Goal: Transaction & Acquisition: Obtain resource

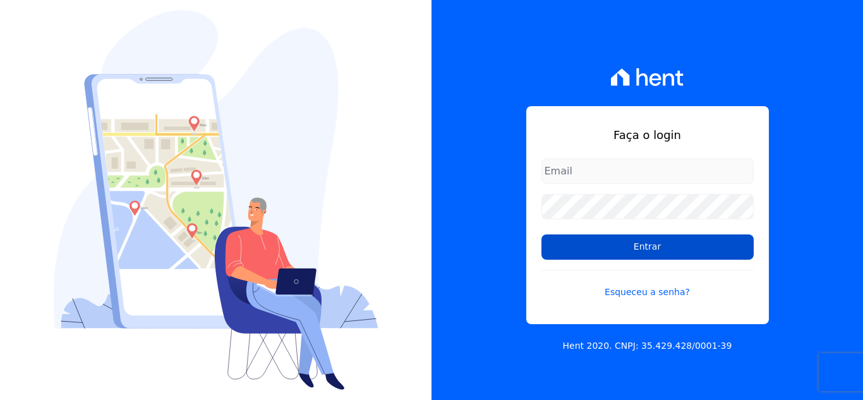
type input "[EMAIL_ADDRESS][DOMAIN_NAME]"
click at [608, 240] on input "Entrar" at bounding box center [647, 246] width 212 height 25
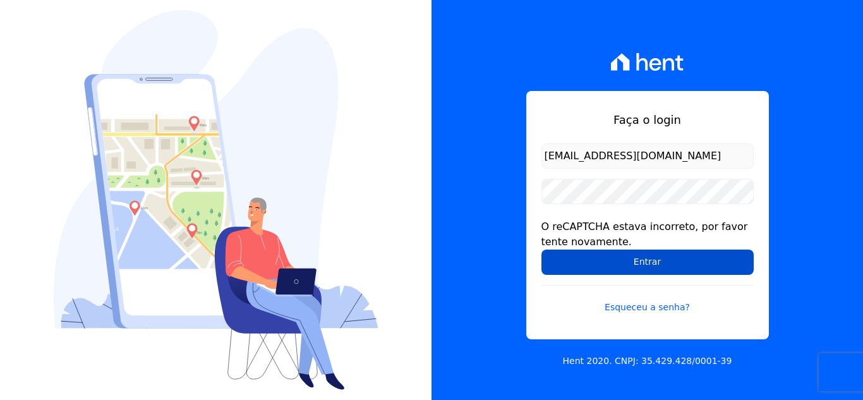
click at [624, 260] on input "Entrar" at bounding box center [647, 261] width 212 height 25
click at [628, 269] on input "Entrar" at bounding box center [647, 261] width 212 height 25
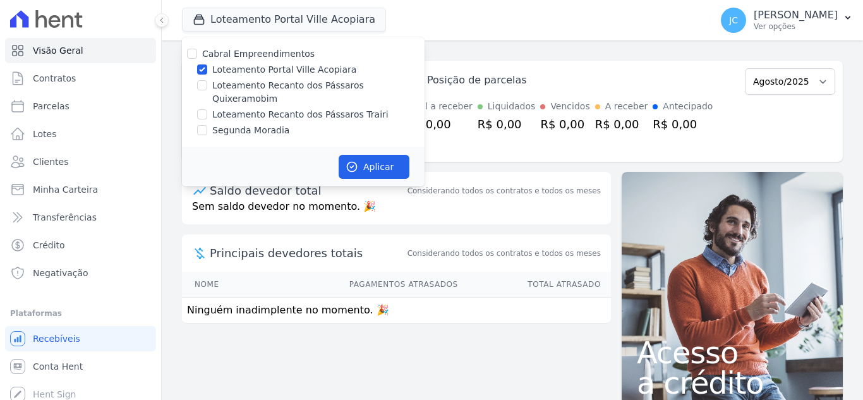
click at [239, 69] on label "Loteamento Portal Ville Acopiara" at bounding box center [284, 69] width 144 height 13
click at [207, 69] on input "Loteamento Portal Ville Acopiara" at bounding box center [202, 69] width 10 height 10
checkbox input "false"
click at [231, 85] on label "Loteamento Recanto dos Pássaros Quixeramobim" at bounding box center [318, 92] width 212 height 27
click at [207, 85] on input "Loteamento Recanto dos Pássaros Quixeramobim" at bounding box center [202, 85] width 10 height 10
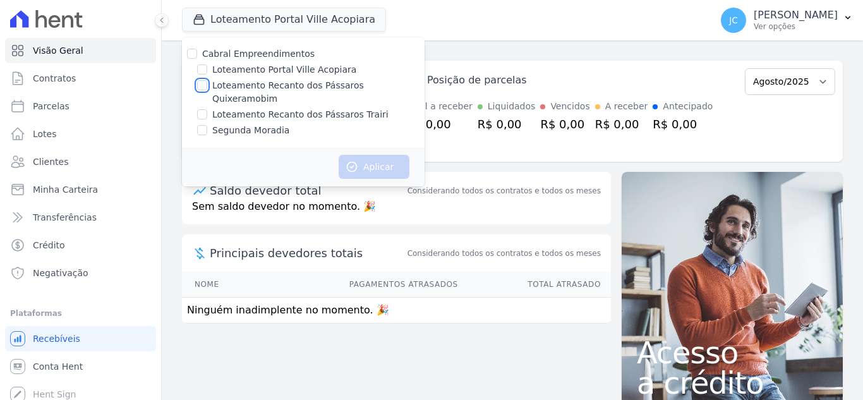
checkbox input "true"
click at [387, 157] on button "Aplicar" at bounding box center [374, 167] width 71 height 24
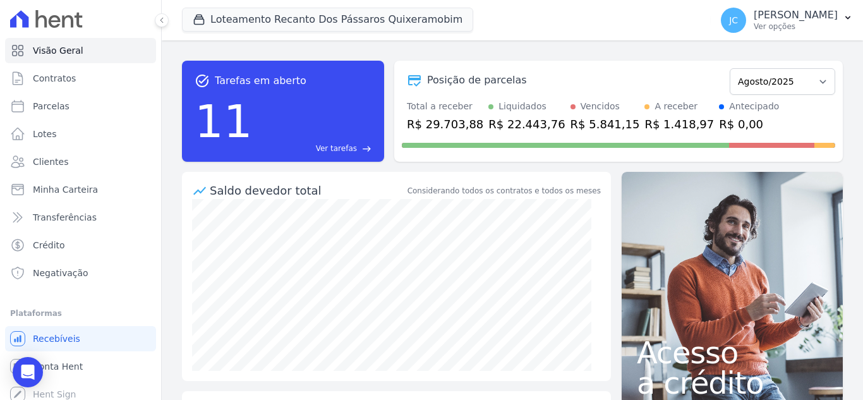
click at [793, 30] on p "Ver opções" at bounding box center [795, 26] width 84 height 10
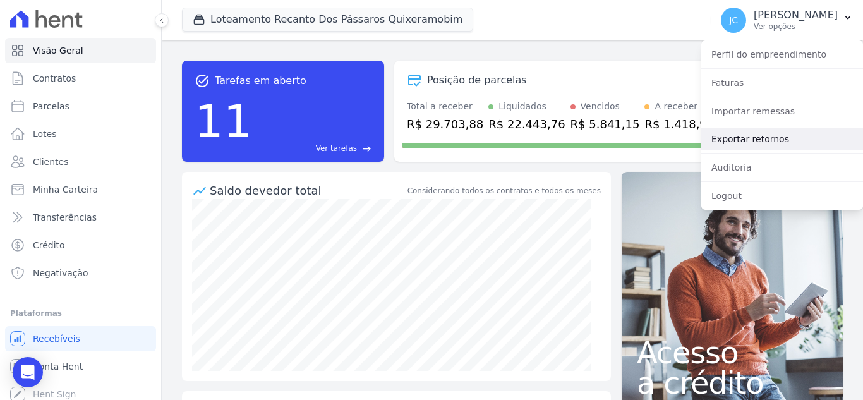
drag, startPoint x: 789, startPoint y: 132, endPoint x: 789, endPoint y: 146, distance: 13.9
click at [789, 132] on link "Exportar retornos" at bounding box center [782, 139] width 162 height 23
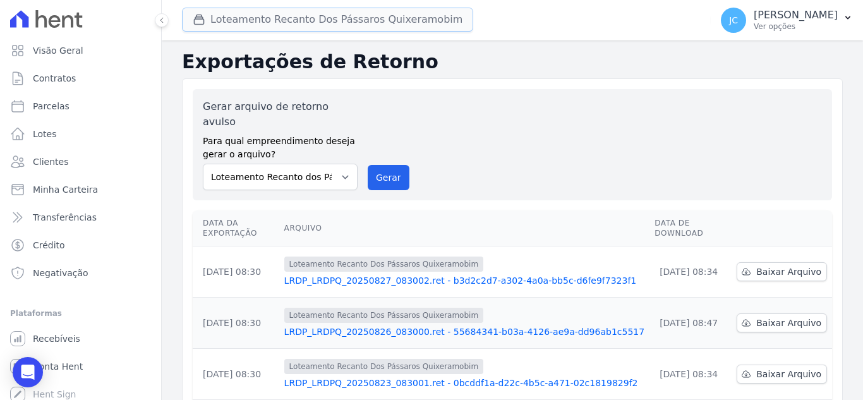
click at [323, 18] on button "Loteamento Recanto Dos Pássaros Quixeramobim" at bounding box center [327, 20] width 291 height 24
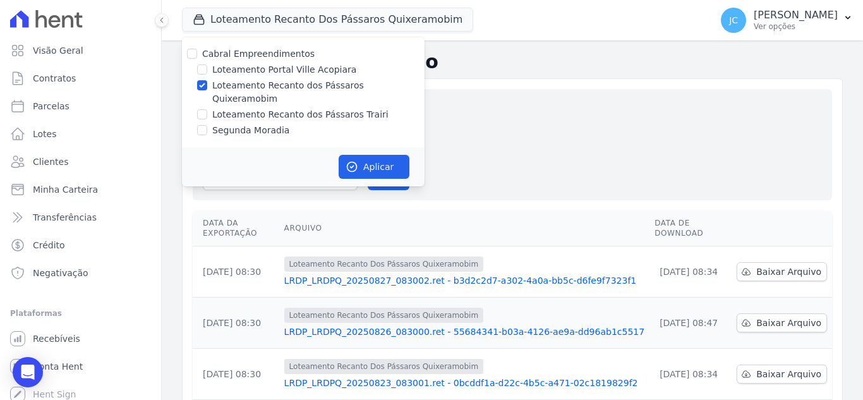
click at [234, 85] on label "Loteamento Recanto dos Pássaros Quixeramobim" at bounding box center [318, 92] width 212 height 27
click at [207, 85] on input "Loteamento Recanto dos Pássaros Quixeramobim" at bounding box center [202, 85] width 10 height 10
checkbox input "false"
click at [269, 108] on label "Loteamento Recanto dos Pássaros Trairi" at bounding box center [300, 114] width 176 height 13
click at [207, 109] on input "Loteamento Recanto dos Pássaros Trairi" at bounding box center [202, 114] width 10 height 10
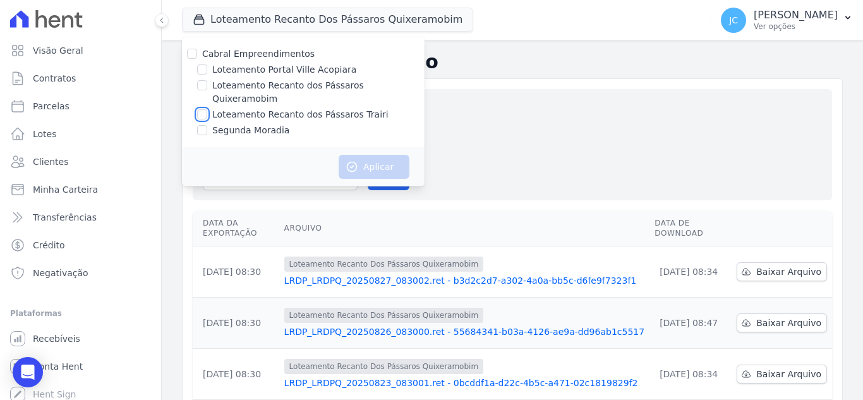
checkbox input "true"
click at [351, 162] on icon "button" at bounding box center [351, 166] width 9 height 9
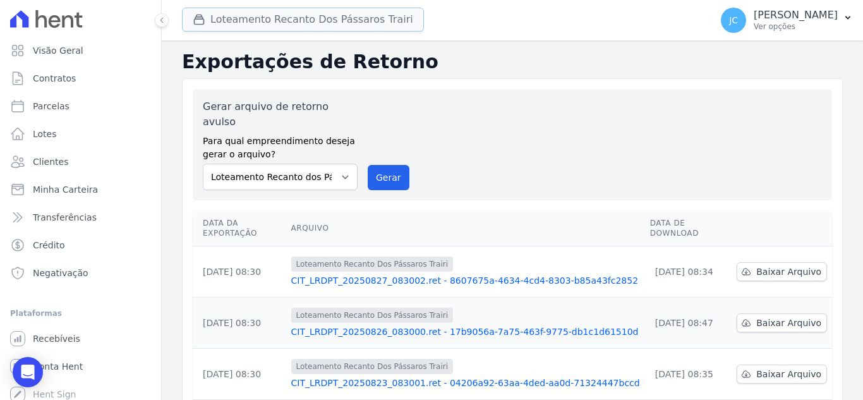
click at [368, 25] on button "Loteamento Recanto Dos Pássaros Trairi" at bounding box center [303, 20] width 242 height 24
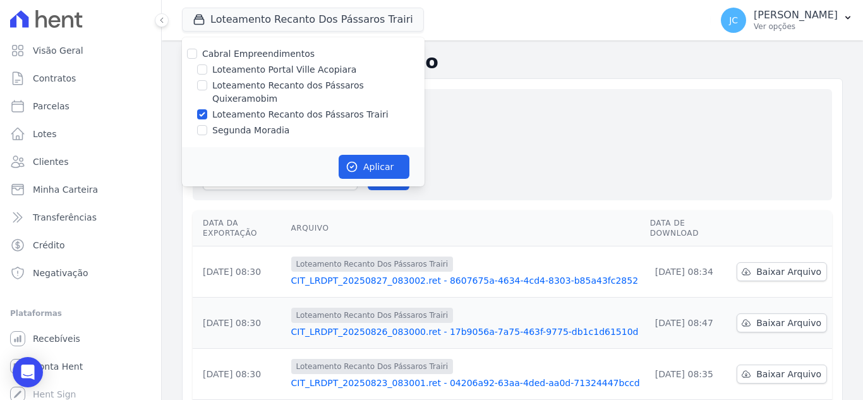
click at [258, 85] on label "Loteamento Recanto dos Pássaros Quixeramobim" at bounding box center [318, 92] width 212 height 27
click at [207, 85] on input "Loteamento Recanto dos Pássaros Quixeramobim" at bounding box center [202, 85] width 10 height 10
checkbox input "true"
click at [244, 108] on label "Loteamento Recanto dos Pássaros Trairi" at bounding box center [300, 114] width 176 height 13
click at [207, 109] on input "Loteamento Recanto dos Pássaros Trairi" at bounding box center [202, 114] width 10 height 10
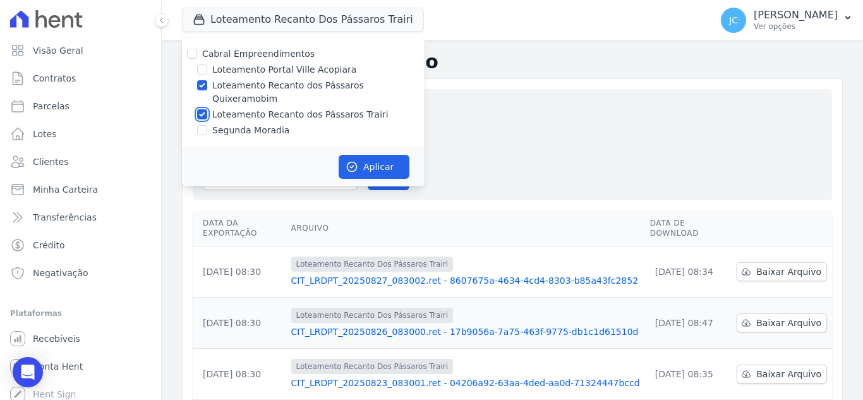
checkbox input "false"
click at [385, 155] on button "Aplicar" at bounding box center [374, 167] width 71 height 24
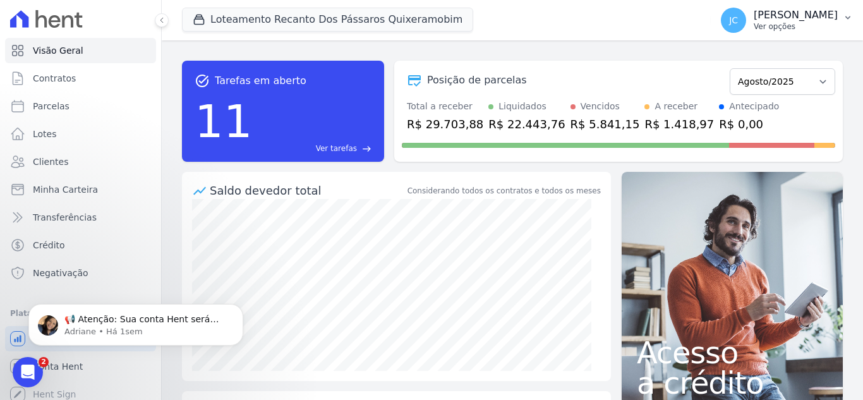
click at [782, 18] on p "[PERSON_NAME]" at bounding box center [795, 15] width 84 height 13
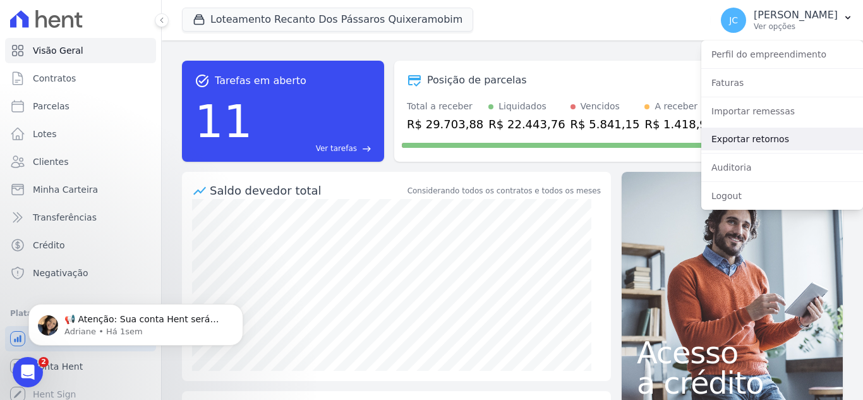
click at [745, 137] on link "Exportar retornos" at bounding box center [782, 139] width 162 height 23
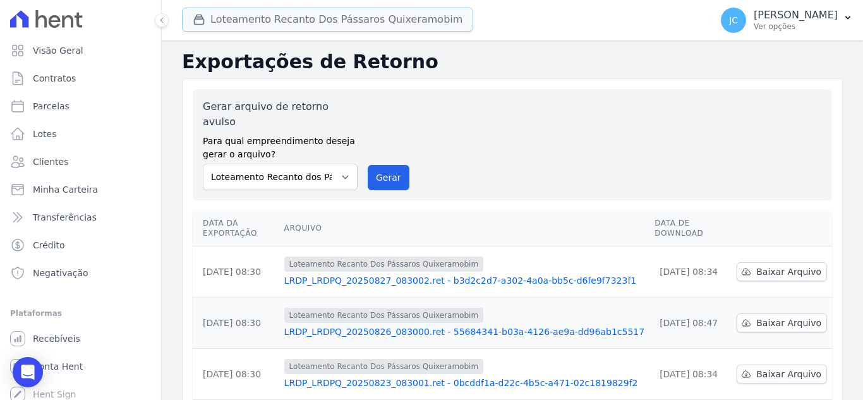
click at [337, 16] on button "Loteamento Recanto Dos Pássaros Quixeramobim" at bounding box center [327, 20] width 291 height 24
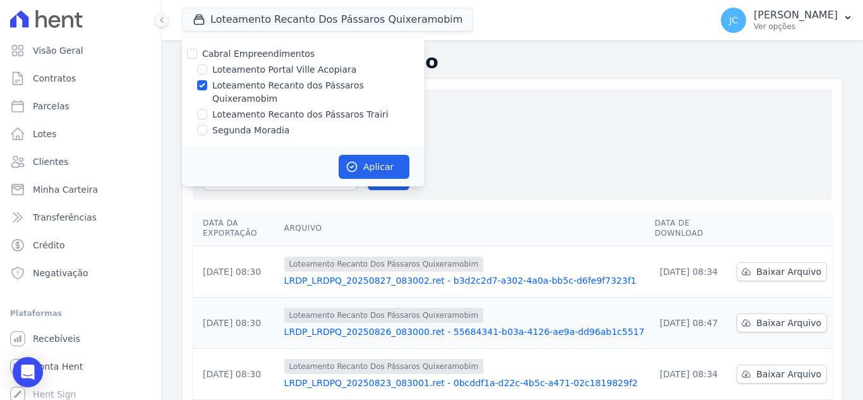
click at [219, 91] on label "Loteamento Recanto dos Pássaros Quixeramobim" at bounding box center [318, 92] width 212 height 27
click at [207, 90] on input "Loteamento Recanto dos Pássaros Quixeramobim" at bounding box center [202, 85] width 10 height 10
checkbox input "false"
click at [217, 108] on label "Loteamento Recanto dos Pássaros Trairi" at bounding box center [300, 114] width 176 height 13
click at [207, 109] on input "Loteamento Recanto dos Pássaros Trairi" at bounding box center [202, 114] width 10 height 10
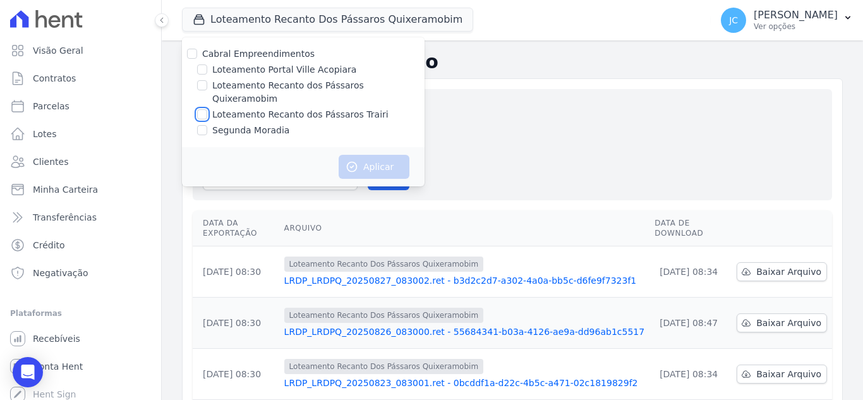
checkbox input "true"
click at [364, 163] on button "Aplicar" at bounding box center [374, 167] width 71 height 24
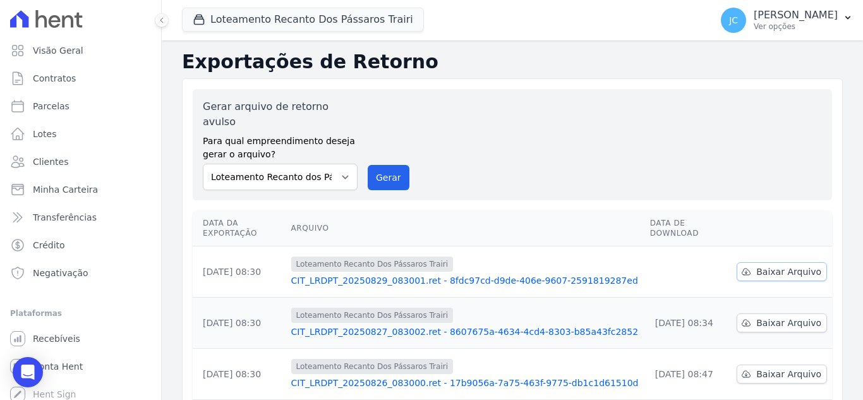
click at [756, 265] on span "Baixar Arquivo" at bounding box center [788, 271] width 65 height 13
click at [297, 24] on button "Loteamento Recanto Dos Pássaros Trairi" at bounding box center [303, 20] width 242 height 24
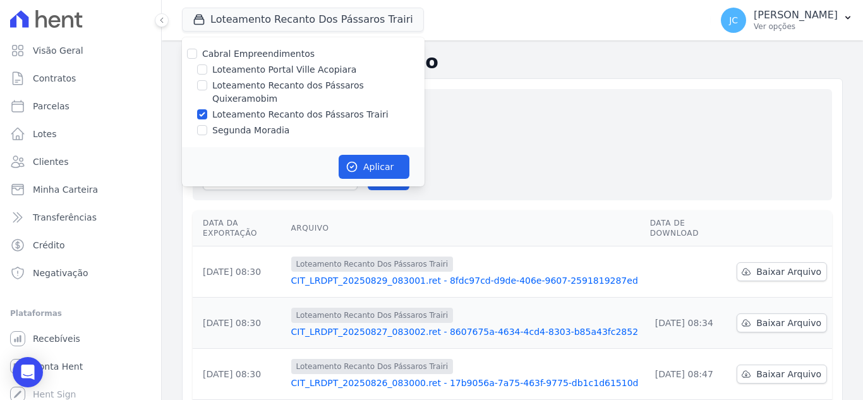
click at [246, 108] on label "Loteamento Recanto dos Pássaros Trairi" at bounding box center [300, 114] width 176 height 13
click at [207, 109] on input "Loteamento Recanto dos Pássaros Trairi" at bounding box center [202, 114] width 10 height 10
checkbox input "false"
click at [246, 87] on label "Loteamento Recanto dos Pássaros Quixeramobim" at bounding box center [318, 92] width 212 height 27
click at [207, 87] on input "Loteamento Recanto dos Pássaros Quixeramobim" at bounding box center [202, 85] width 10 height 10
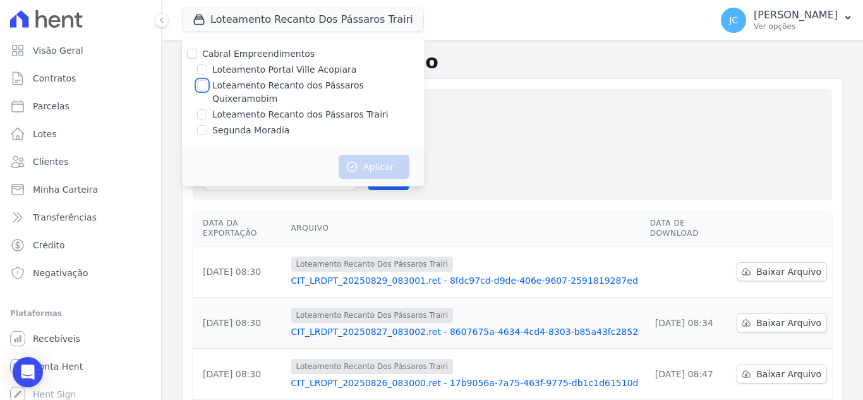
checkbox input "true"
click at [356, 160] on icon "button" at bounding box center [351, 166] width 13 height 13
